Goal: Task Accomplishment & Management: Manage account settings

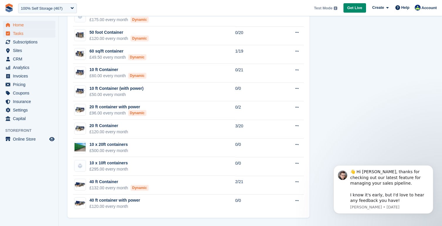
scroll to position [385, 0]
click at [20, 32] on span "Tasks" at bounding box center [30, 33] width 35 height 8
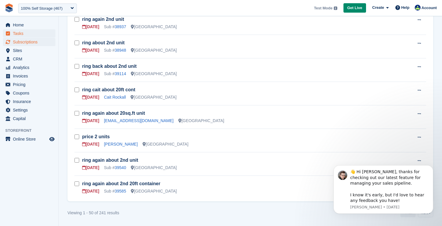
scroll to position [1095, 0]
click at [29, 43] on span "Subscriptions" at bounding box center [30, 42] width 35 height 8
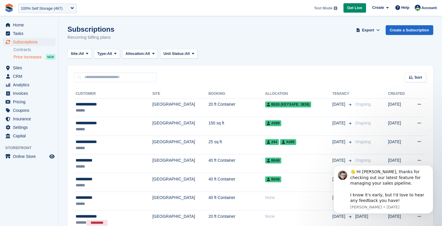
click at [33, 57] on span "Price increases" at bounding box center [27, 57] width 28 height 6
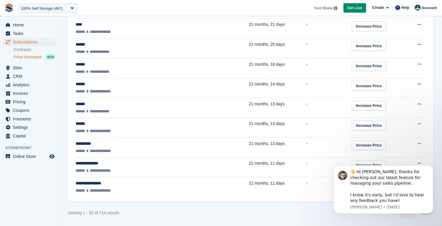
scroll to position [978, 0]
click at [27, 57] on span "Price increases" at bounding box center [27, 57] width 28 height 6
click at [39, 75] on span "CRM" at bounding box center [30, 76] width 35 height 8
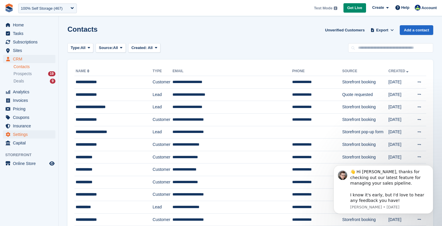
drag, startPoint x: 28, startPoint y: 134, endPoint x: 33, endPoint y: 134, distance: 4.1
click at [28, 134] on span "Settings" at bounding box center [30, 134] width 35 height 8
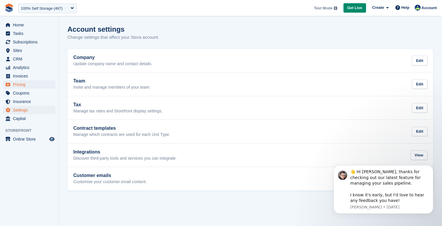
click at [28, 86] on span "Pricing" at bounding box center [30, 84] width 35 height 8
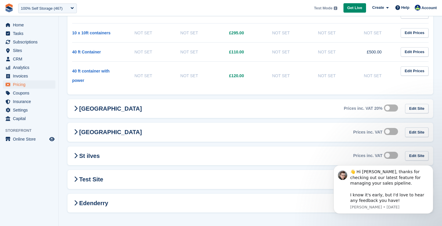
scroll to position [264, 0]
click at [21, 120] on span "Capital" at bounding box center [30, 118] width 35 height 8
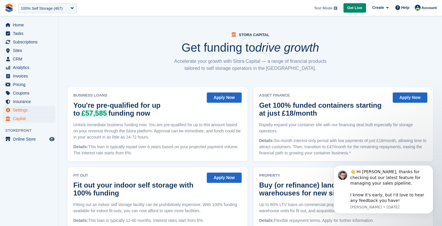
click at [21, 110] on span "Settings" at bounding box center [30, 110] width 35 height 8
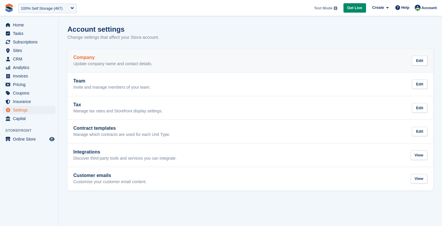
click at [87, 57] on h2 "Company" at bounding box center [112, 57] width 79 height 5
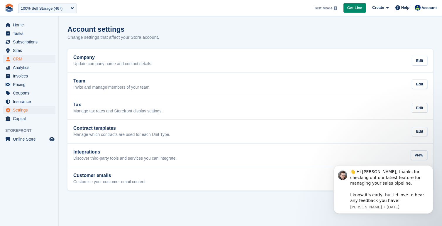
click at [30, 60] on span "CRM" at bounding box center [30, 59] width 35 height 8
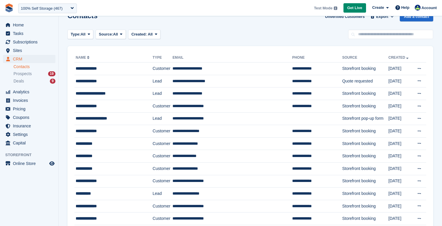
scroll to position [2, 0]
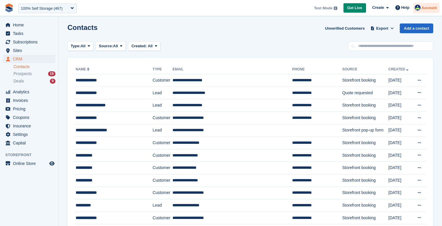
click at [426, 10] on span "Account" at bounding box center [428, 8] width 15 height 6
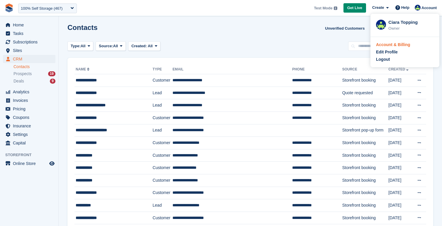
click at [383, 44] on div "Account & Billing" at bounding box center [393, 45] width 34 height 6
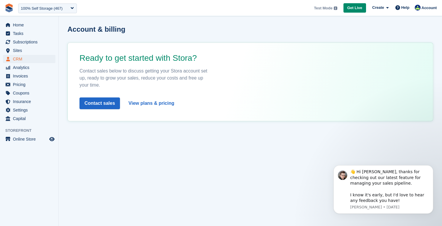
click at [31, 58] on span "CRM" at bounding box center [30, 59] width 35 height 8
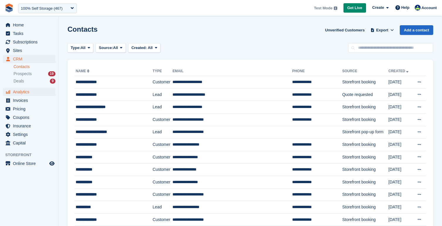
click at [31, 94] on span "Analytics" at bounding box center [30, 92] width 35 height 8
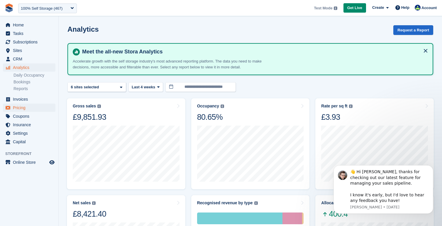
click at [22, 107] on span "Pricing" at bounding box center [30, 107] width 35 height 8
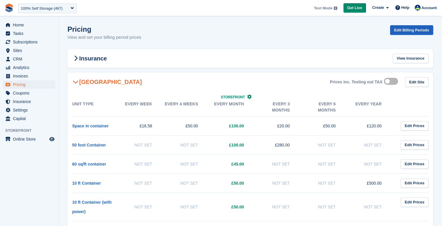
click at [413, 30] on link "Edit Billing Periods" at bounding box center [411, 30] width 43 height 10
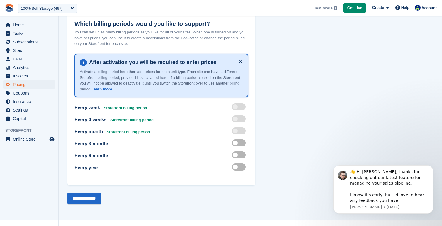
scroll to position [28, 0]
